Goal: Task Accomplishment & Management: Manage account settings

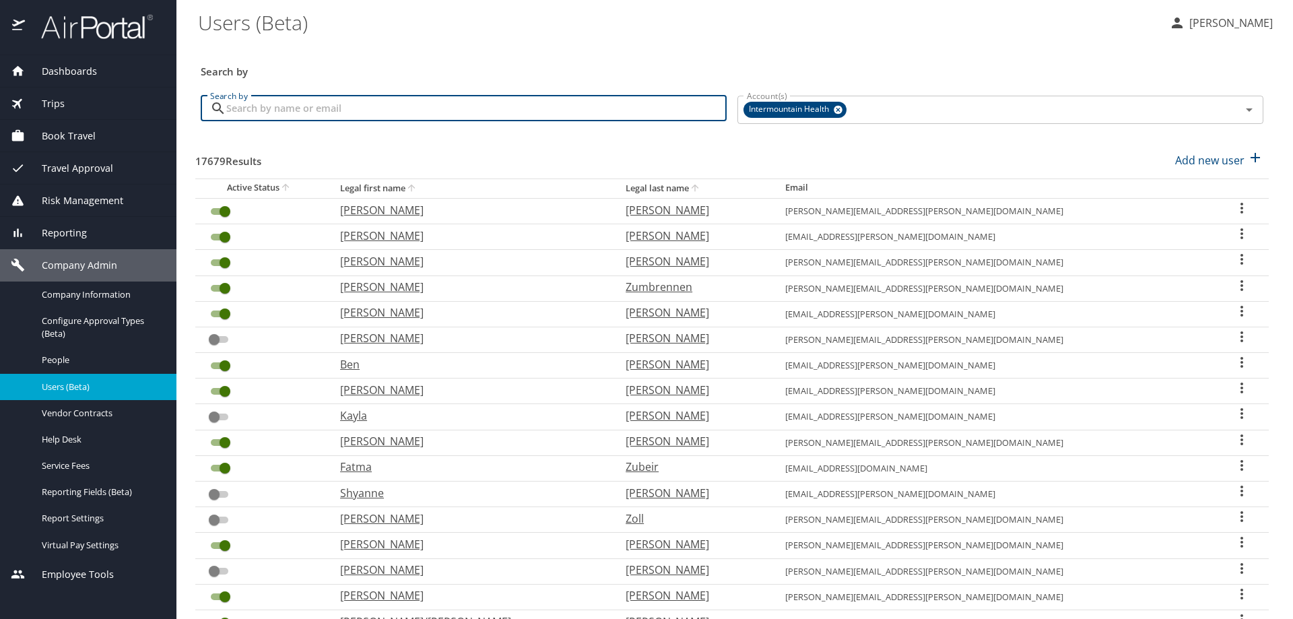
click at [245, 112] on input "Search by" at bounding box center [476, 109] width 500 height 26
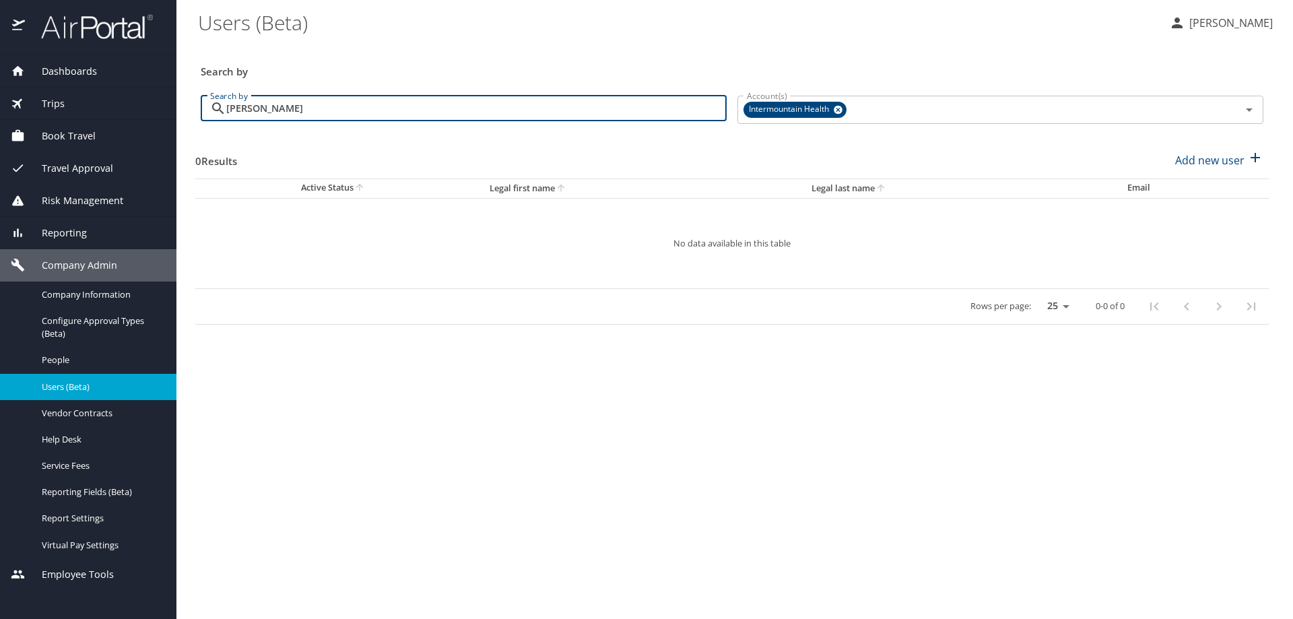
click at [242, 104] on input "[PERSON_NAME]" at bounding box center [476, 109] width 500 height 26
type input "[PERSON_NAME]"
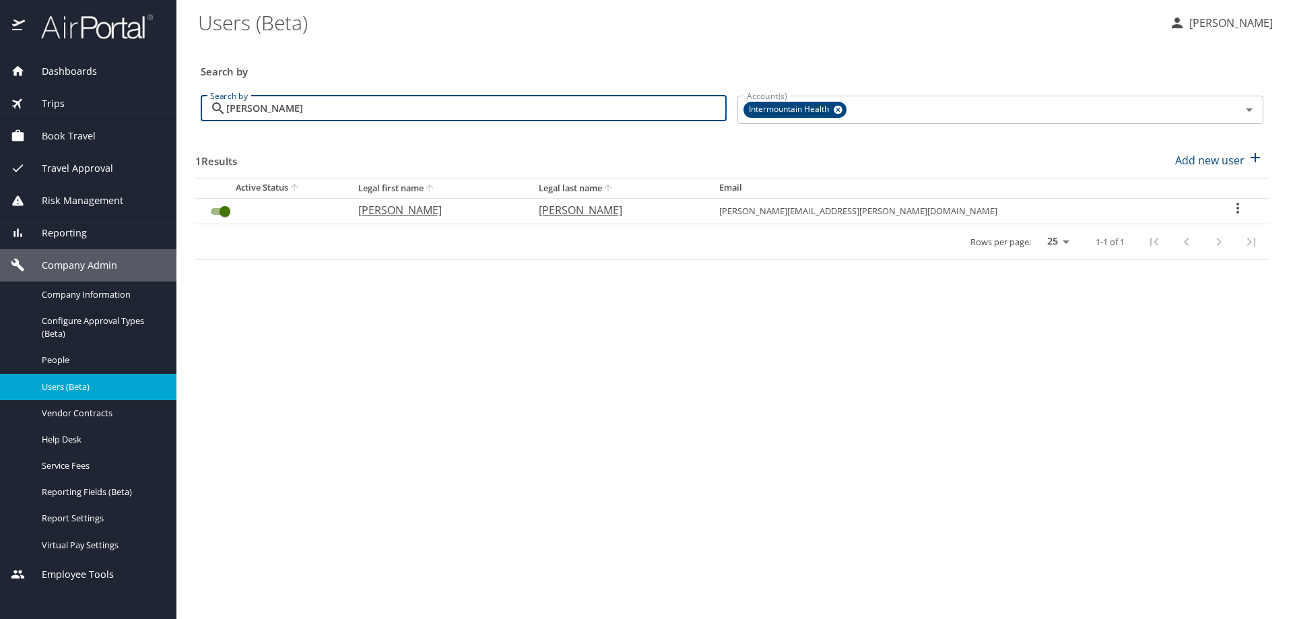
click at [851, 207] on icon "User Search Table" at bounding box center [1238, 208] width 16 height 16
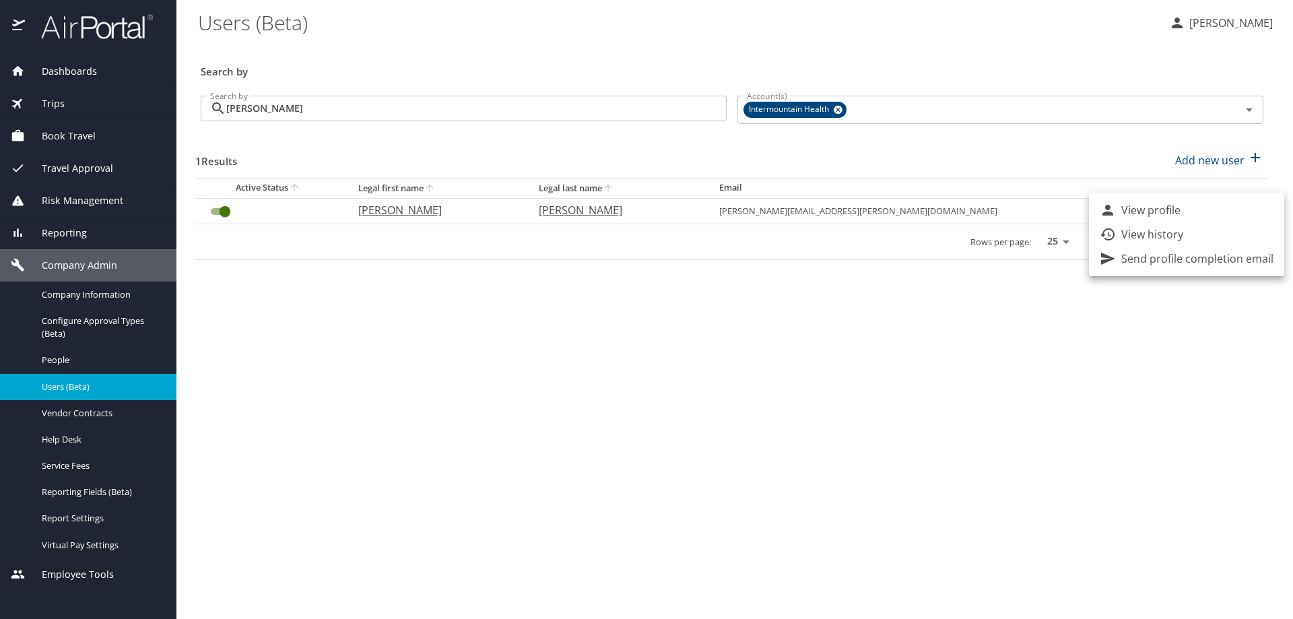
click at [851, 207] on li "View profile" at bounding box center [1186, 210] width 195 height 24
select select "US"
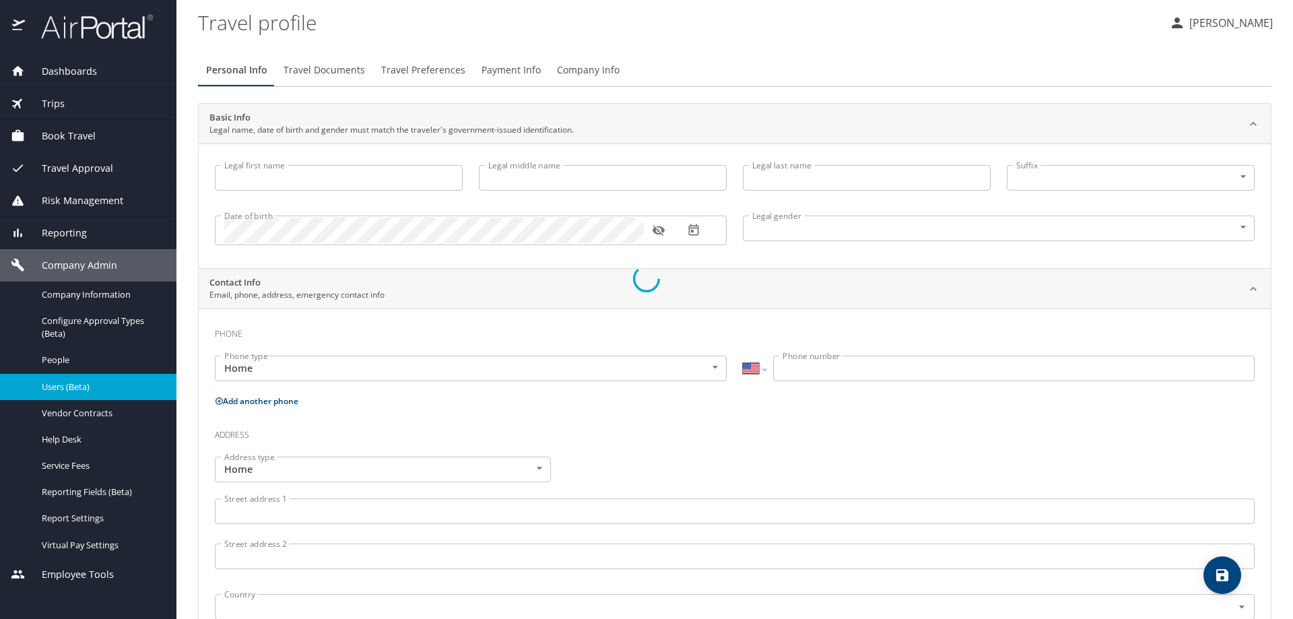
type input "[PERSON_NAME]"
type input "[DEMOGRAPHIC_DATA]"
select select "US"
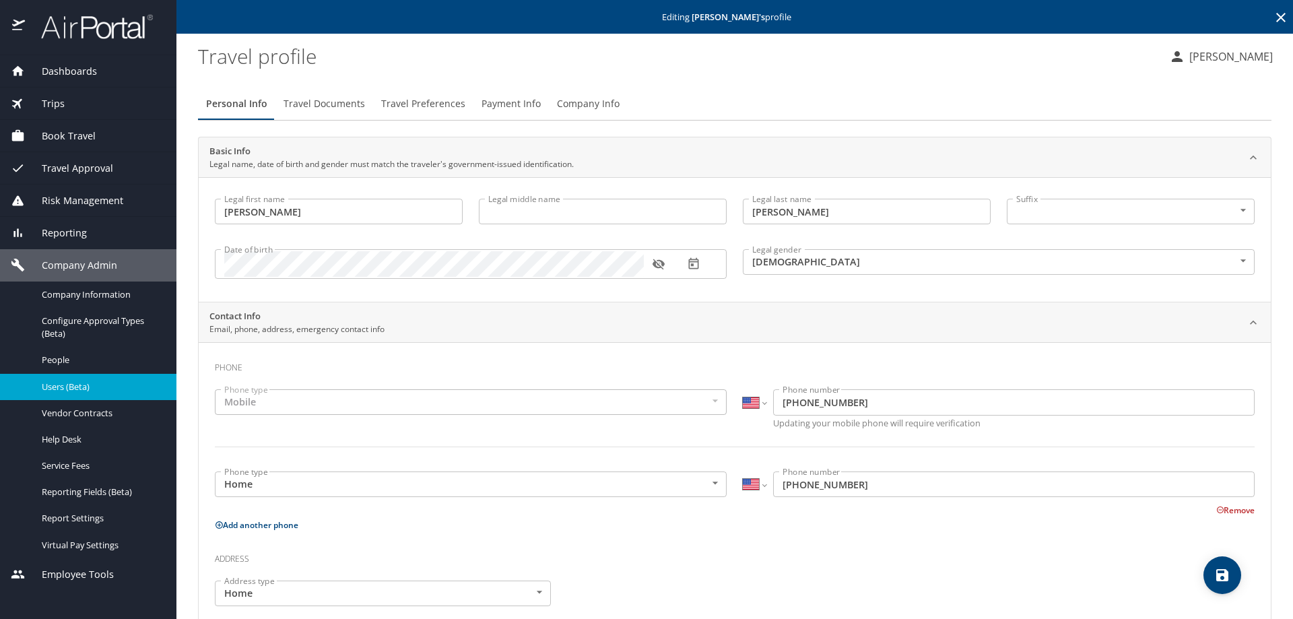
click at [571, 104] on span "Company Info" at bounding box center [588, 104] width 63 height 17
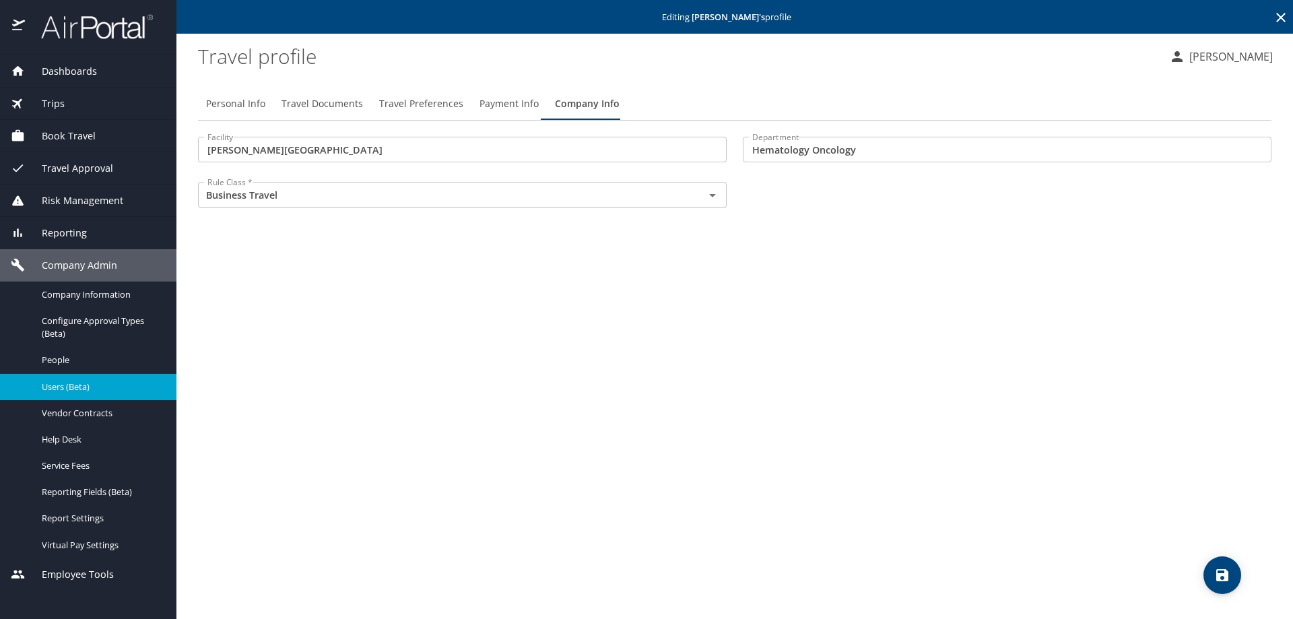
click at [356, 154] on input "[PERSON_NAME][GEOGRAPHIC_DATA]" at bounding box center [462, 150] width 529 height 26
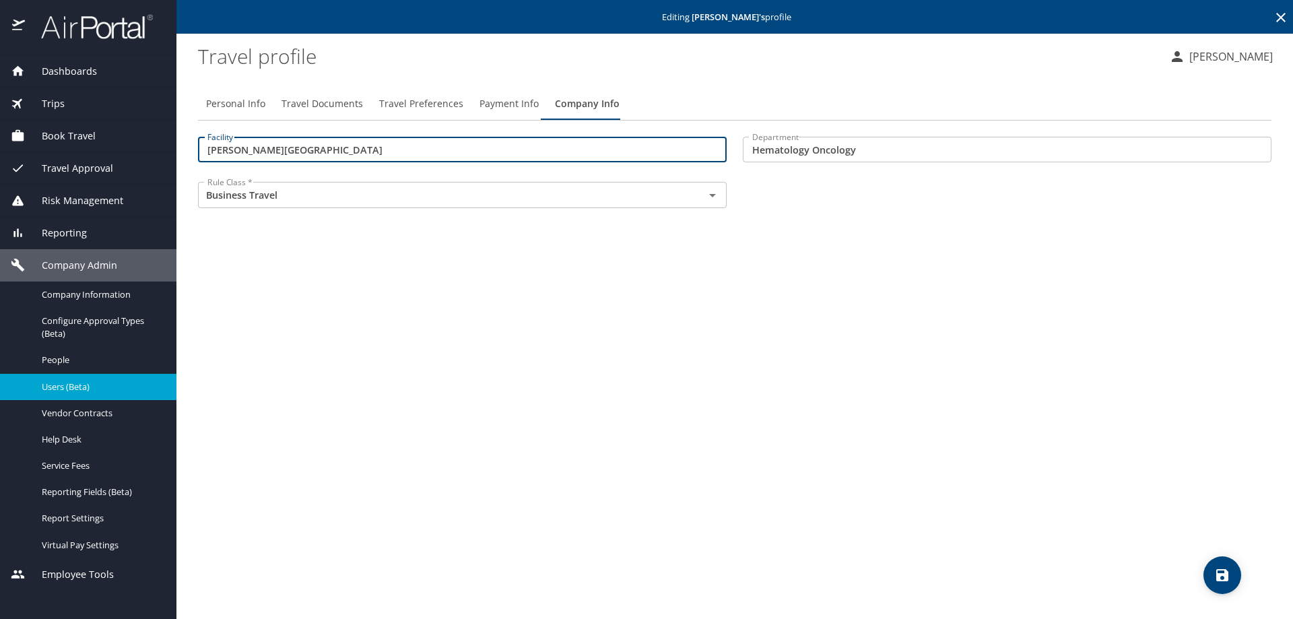
drag, startPoint x: 277, startPoint y: 154, endPoint x: 193, endPoint y: 152, distance: 84.2
click at [193, 152] on div "Facility [PERSON_NAME][GEOGRAPHIC_DATA] Facility" at bounding box center [462, 151] width 545 height 45
type input "40000"
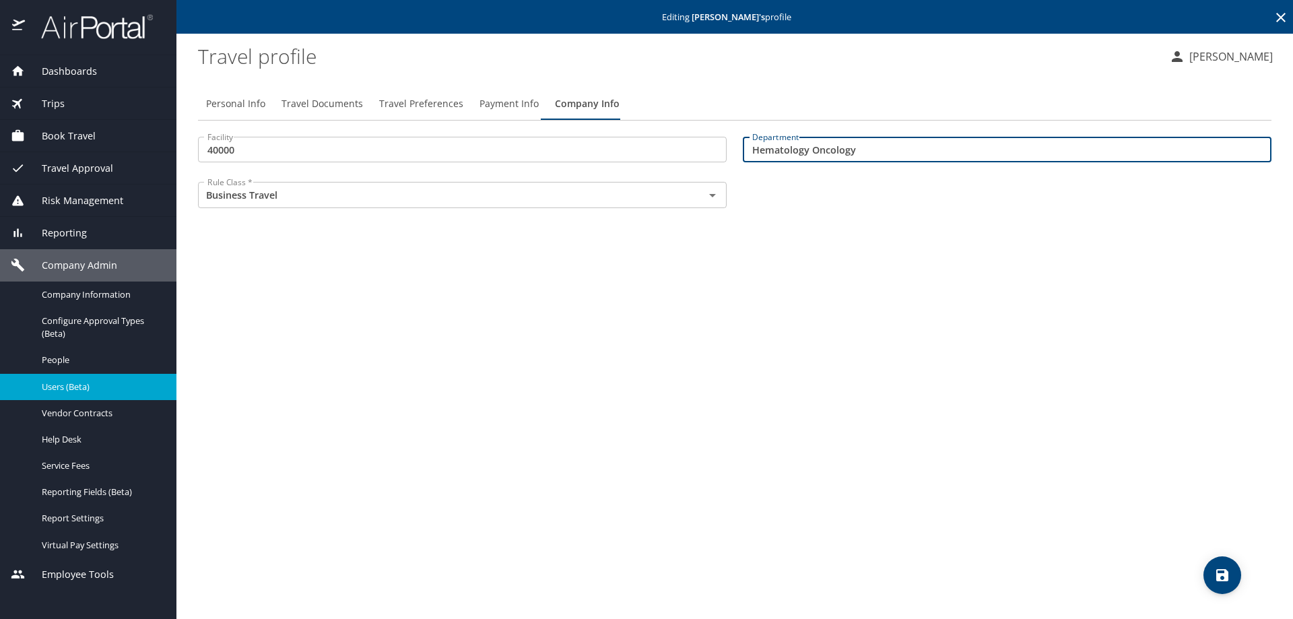
drag, startPoint x: 884, startPoint y: 148, endPoint x: 723, endPoint y: 154, distance: 161.1
click at [723, 154] on div "Facility 40000 Facility Department Hematology Oncology Department Rule Class * …" at bounding box center [735, 174] width 1090 height 90
type input "74291"
click at [851, 257] on icon "save" at bounding box center [1222, 575] width 16 height 16
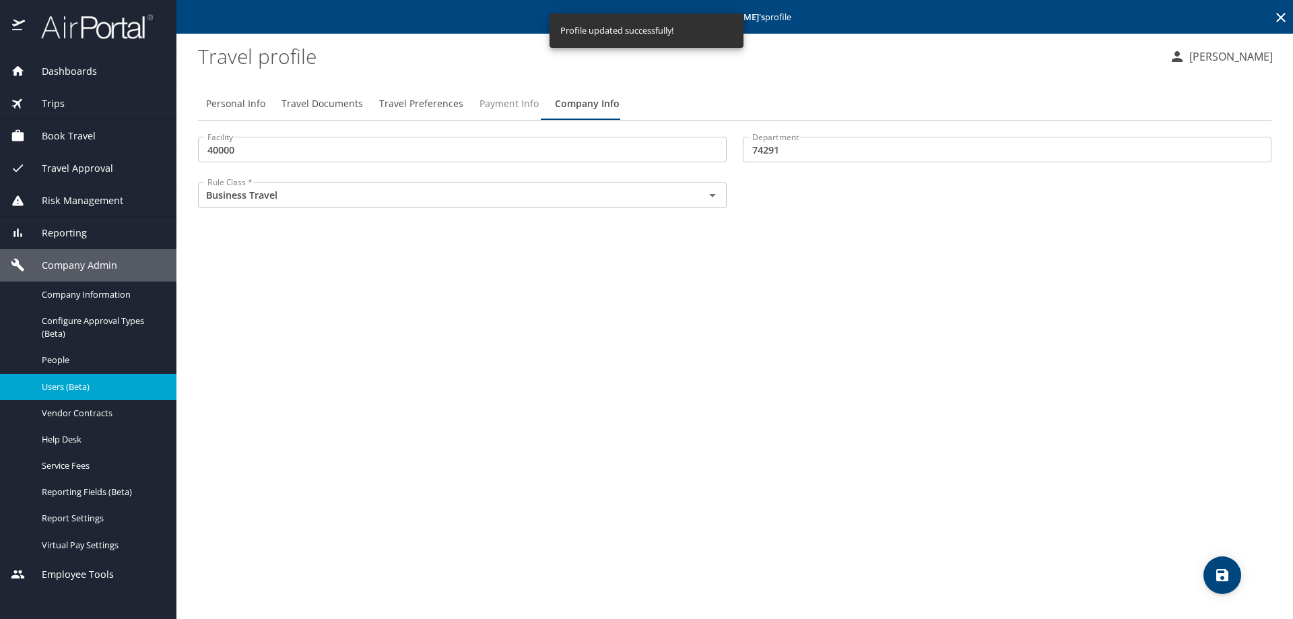
click at [508, 103] on span "Payment Info" at bounding box center [509, 104] width 59 height 17
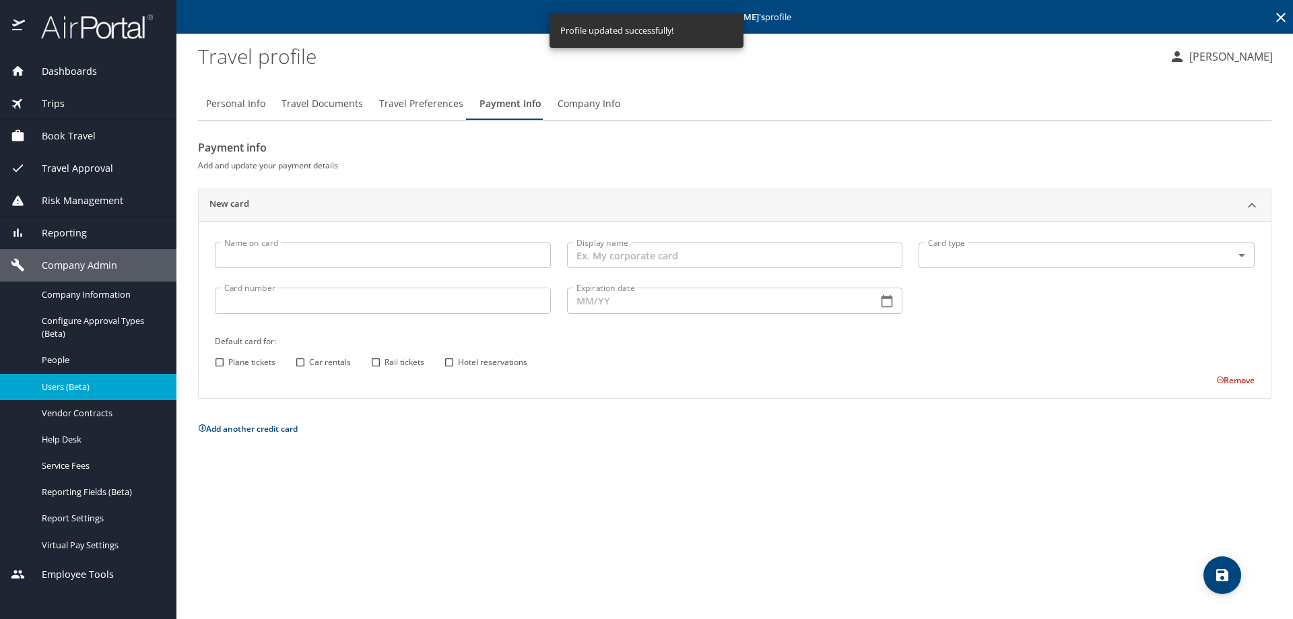
click at [243, 253] on input "Name on card" at bounding box center [383, 255] width 336 height 26
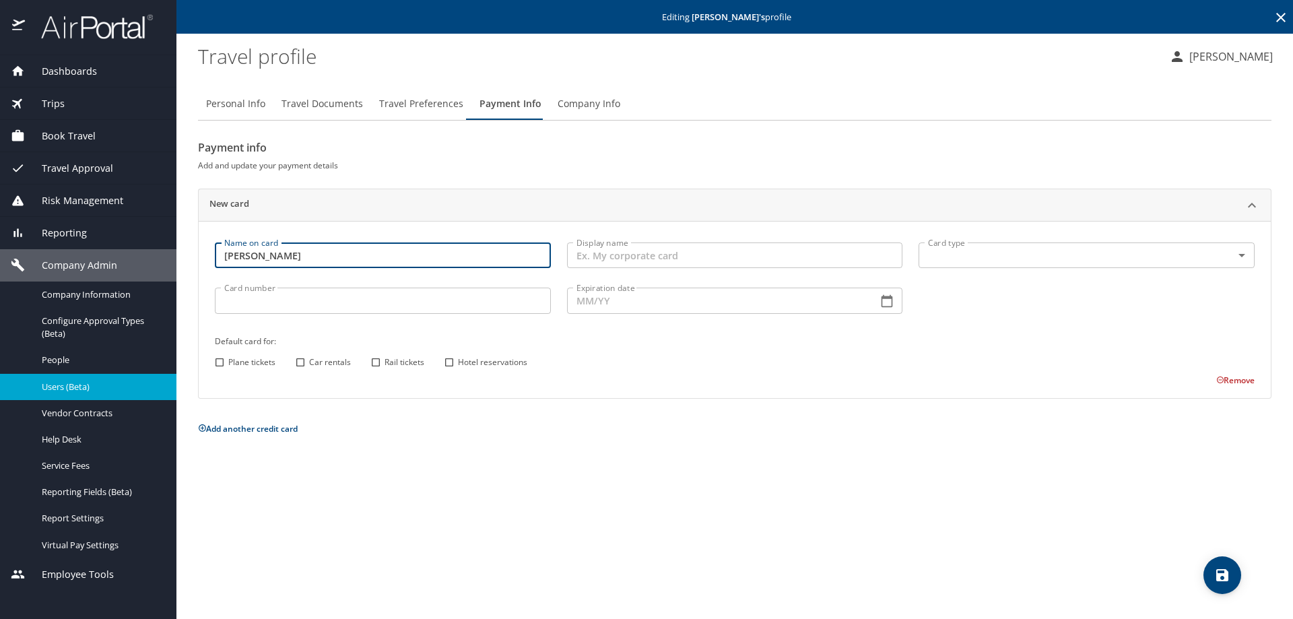
click at [232, 253] on input "[PERSON_NAME]" at bounding box center [383, 255] width 336 height 26
type input "[PERSON_NAME]"
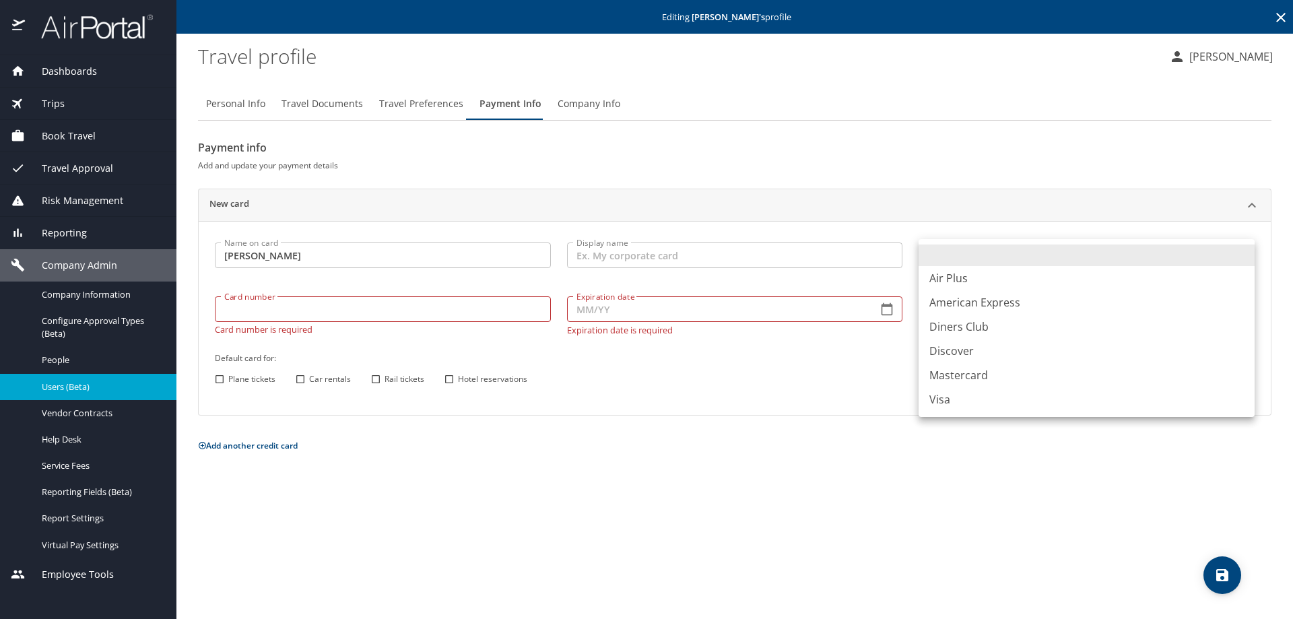
click at [851, 254] on body "Dashboards AirPortal 360™ Manager My Travel Dashboard Trips Airtinerary® Lookup…" at bounding box center [646, 309] width 1293 height 619
click at [851, 257] on li "Visa" at bounding box center [1087, 399] width 336 height 24
type input "VI"
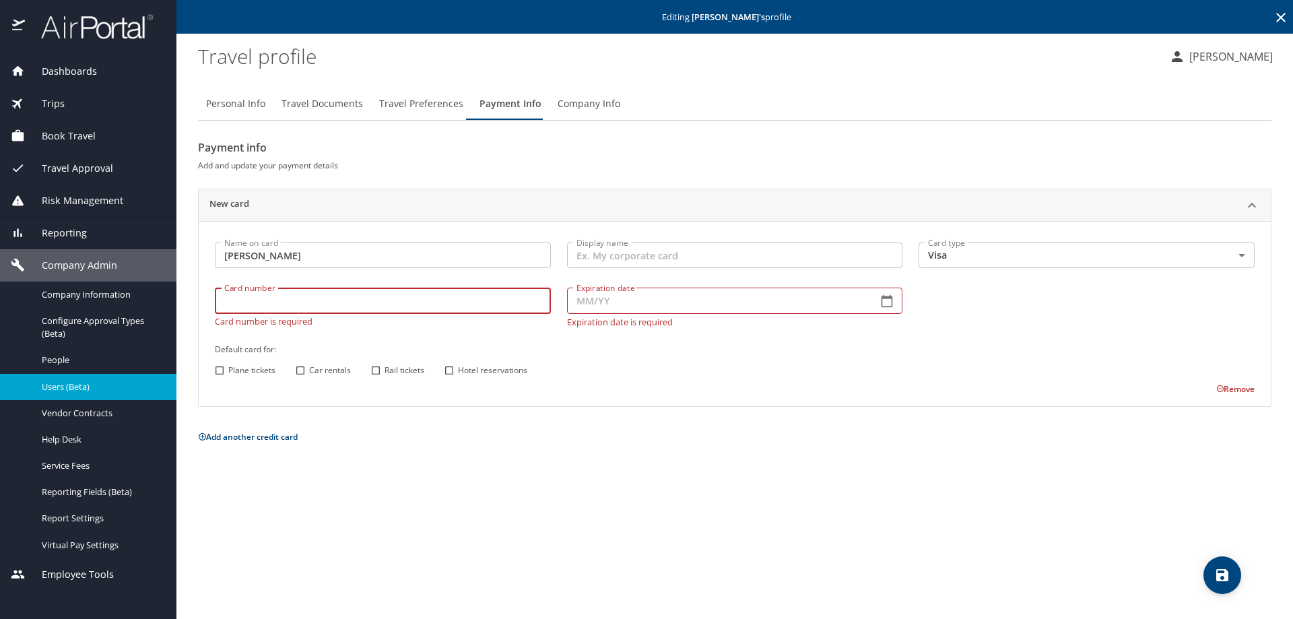
click at [239, 257] on div "Card number Card number Card number is required" at bounding box center [383, 306] width 352 height 55
type input "[CREDIT_CARD_NUMBER]"
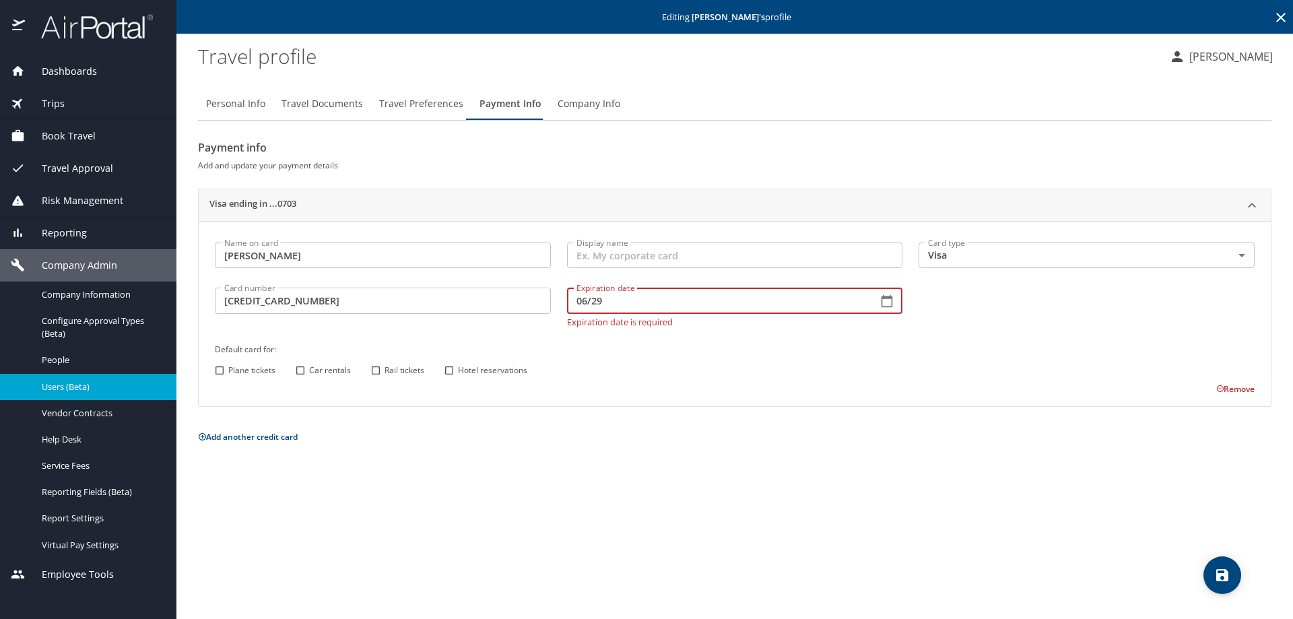
type input "06/29"
click at [219, 257] on div "Name on card [PERSON_NAME] Name on card Display name Display name Card type Vis…" at bounding box center [735, 314] width 1056 height 161
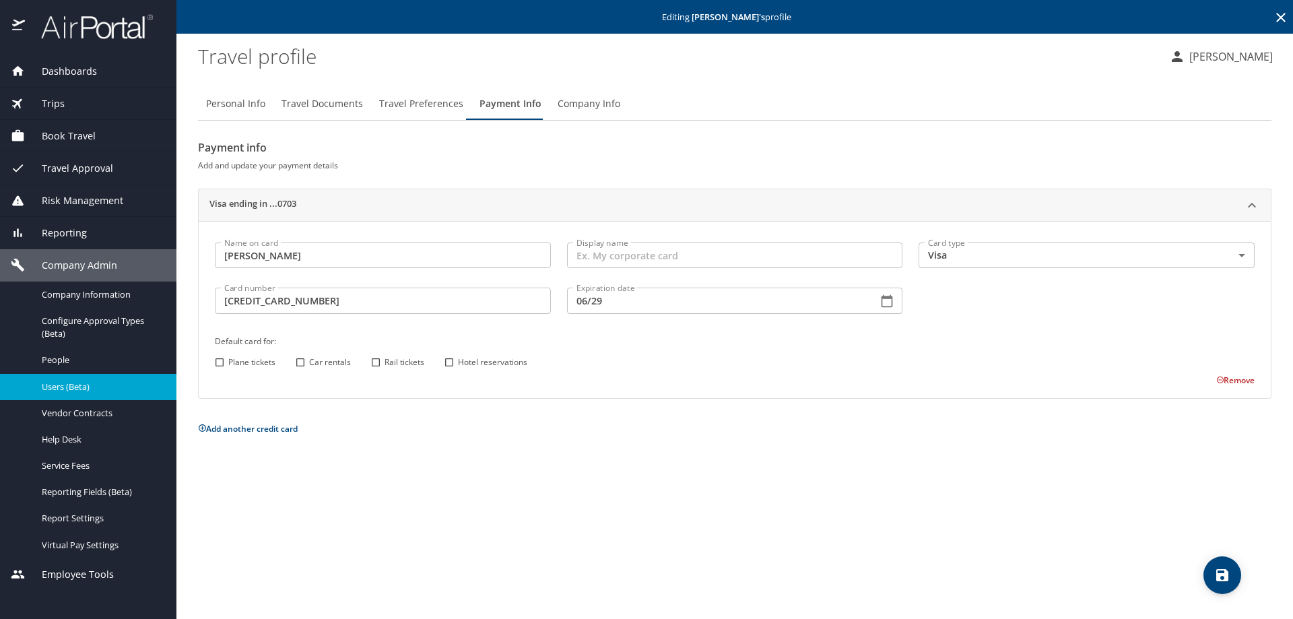
click at [219, 257] on input "Plane tickets" at bounding box center [220, 363] width 18 height 18
checkbox input "true"
click at [294, 257] on input "Car rentals" at bounding box center [301, 363] width 18 height 18
checkbox input "true"
click at [451, 257] on input "Hotel reservations" at bounding box center [449, 363] width 18 height 18
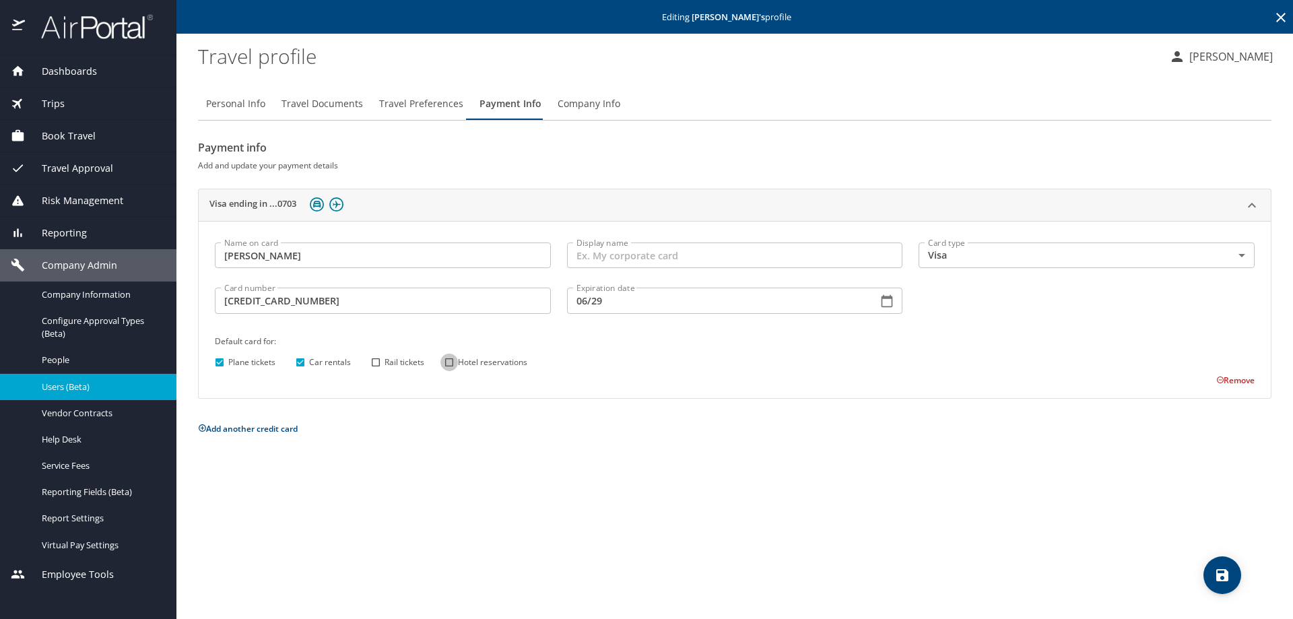
checkbox input "true"
click at [851, 257] on icon "save" at bounding box center [1222, 575] width 12 height 12
click at [851, 16] on icon at bounding box center [1281, 17] width 16 height 16
